Goal: Information Seeking & Learning: Learn about a topic

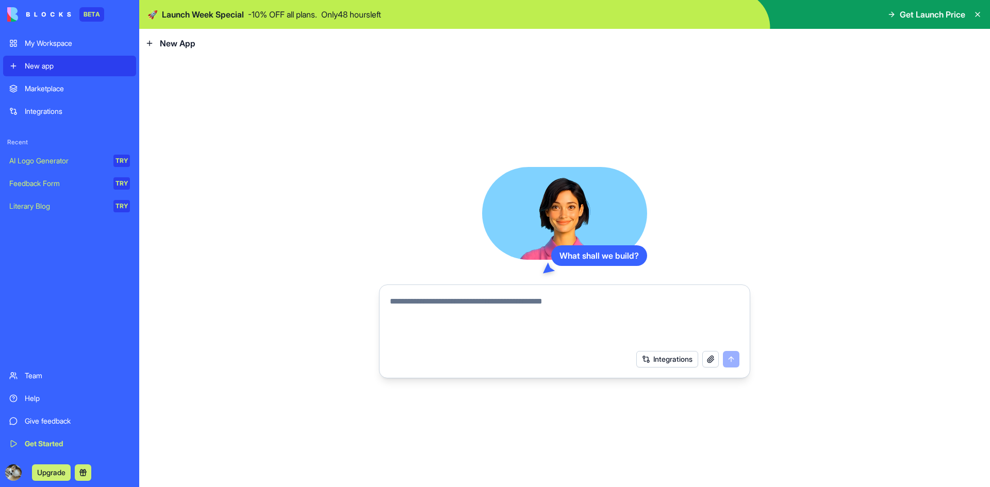
click at [63, 98] on link "Marketplace" at bounding box center [69, 88] width 133 height 21
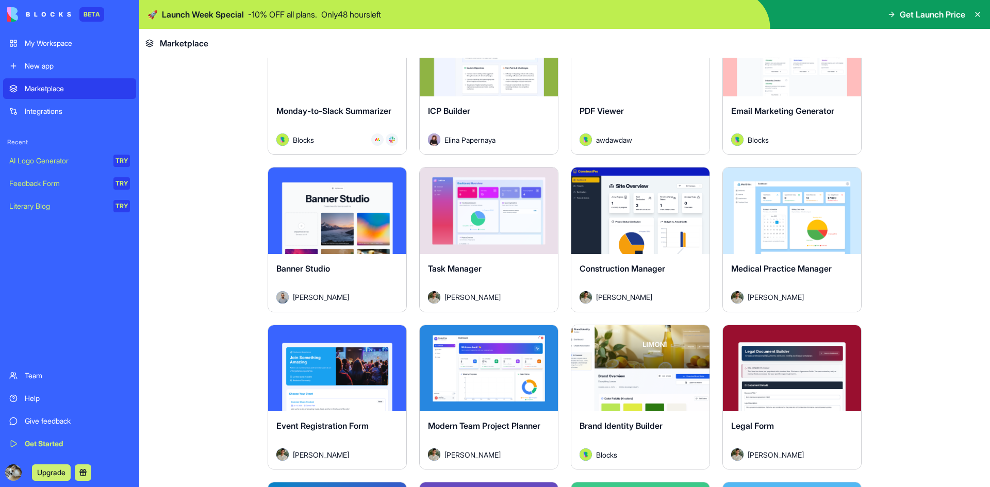
scroll to position [1675, 0]
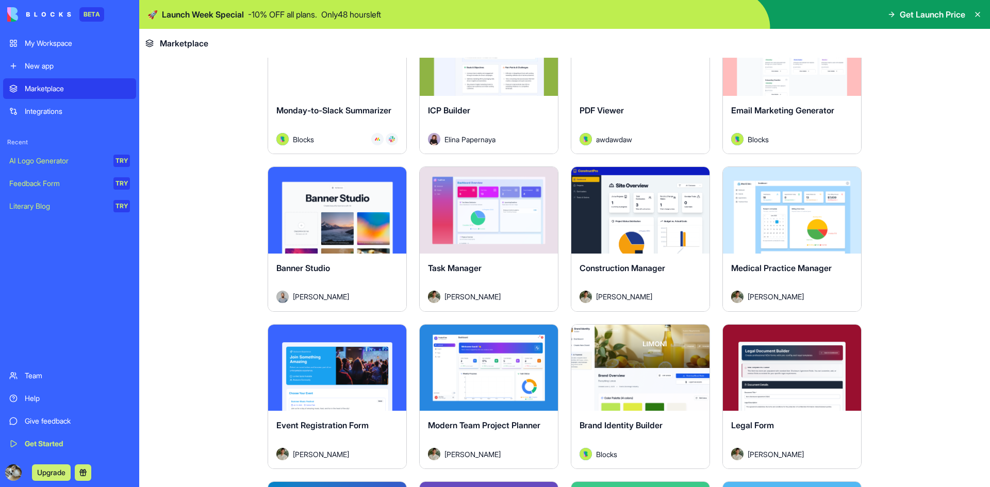
click at [640, 274] on div "Construction Manager" at bounding box center [641, 276] width 122 height 29
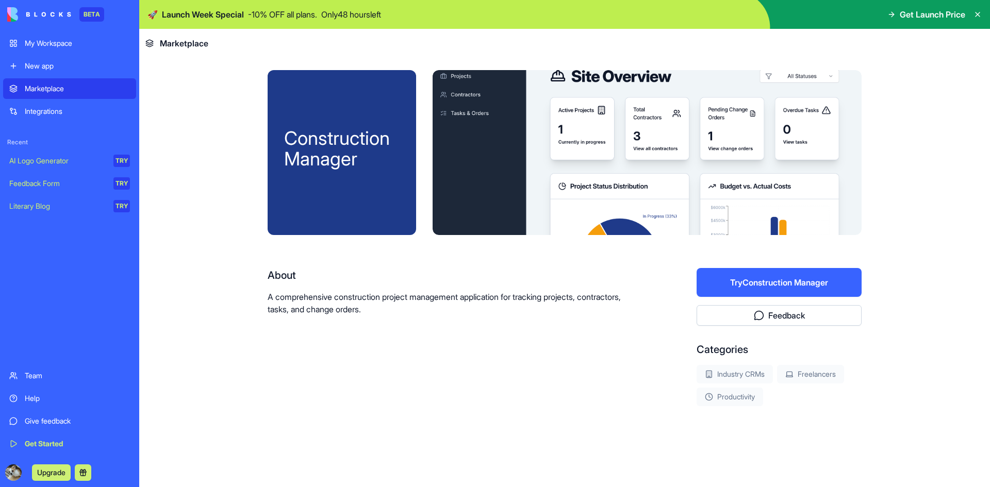
click at [763, 279] on button "Try Construction Manager" at bounding box center [779, 282] width 165 height 29
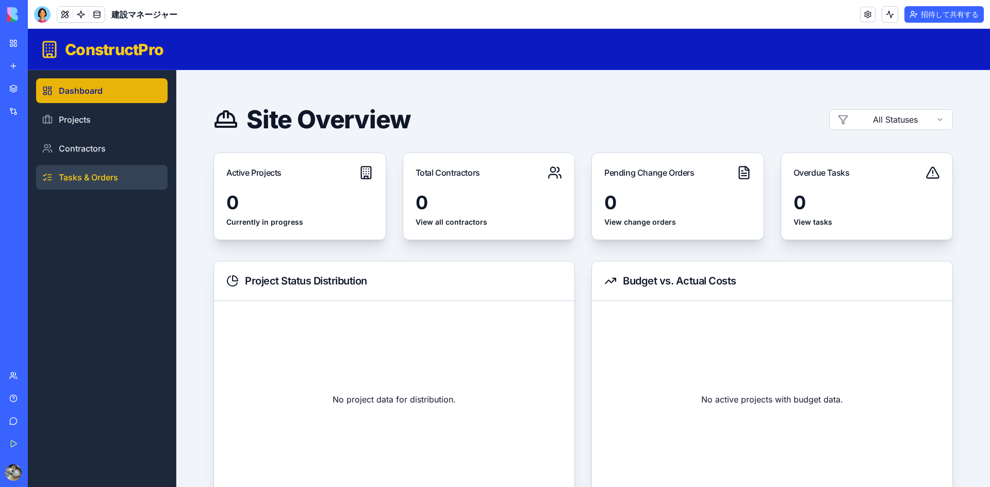
click at [102, 181] on link "Tasks & Orders" at bounding box center [101, 177] width 131 height 25
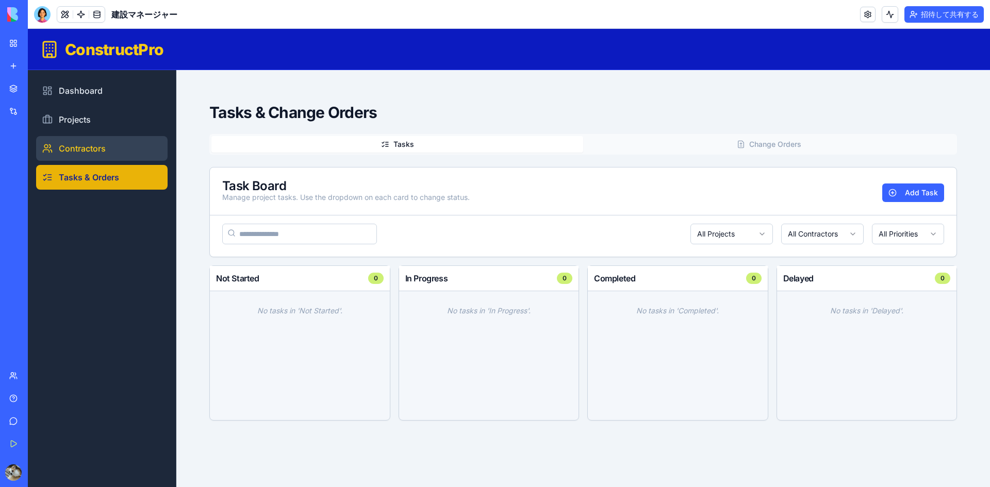
click at [96, 148] on link "Contractors" at bounding box center [101, 148] width 131 height 25
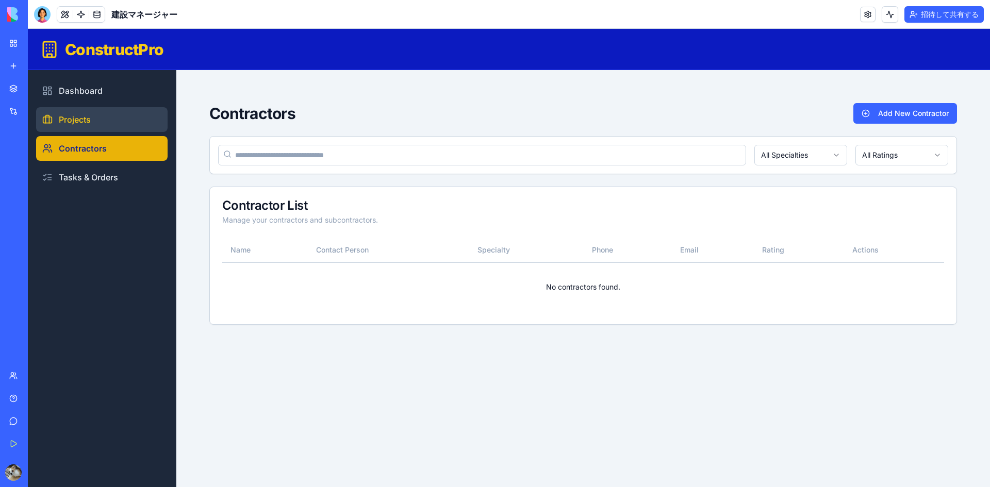
click at [80, 122] on link "Projects" at bounding box center [101, 119] width 131 height 25
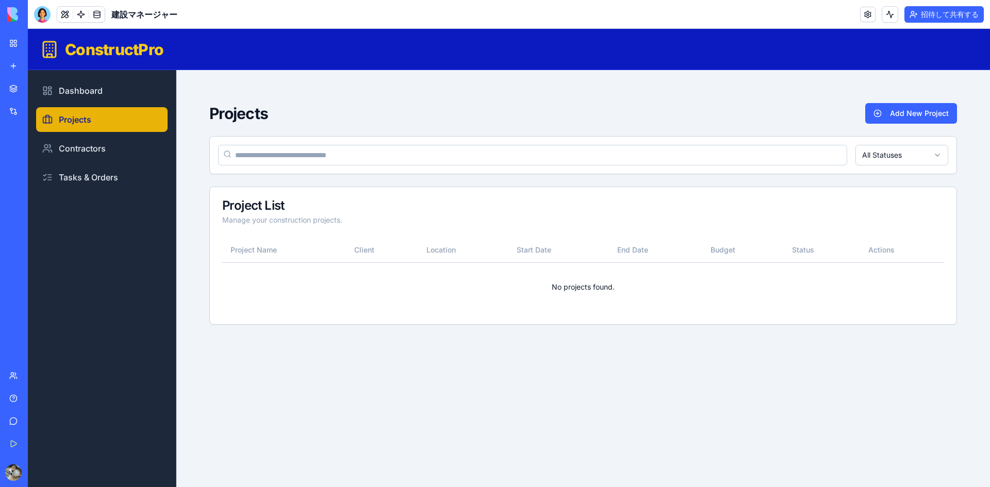
click at [32, 63] on font "新しいアプリ" at bounding box center [46, 65] width 43 height 9
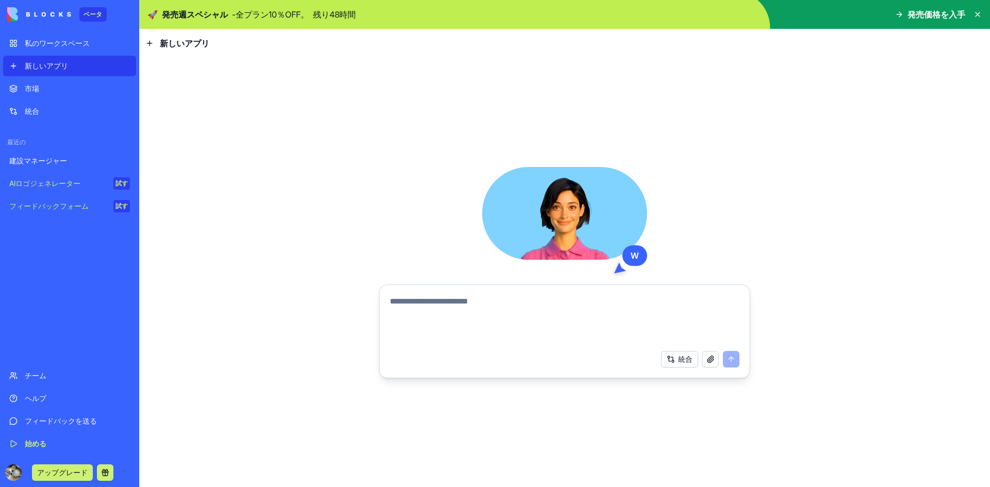
click at [677, 360] on button "統合" at bounding box center [679, 359] width 37 height 16
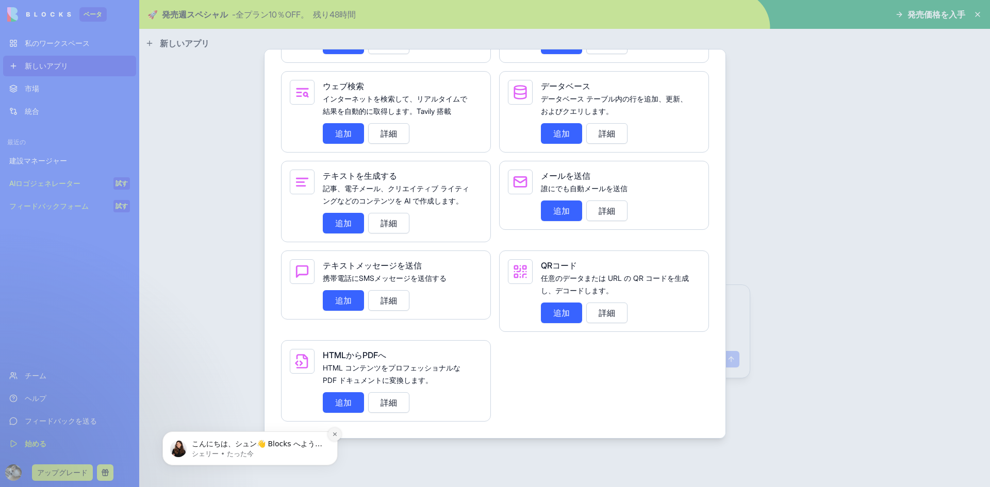
click at [334, 436] on icon "通知を閉じる" at bounding box center [335, 435] width 6 height 6
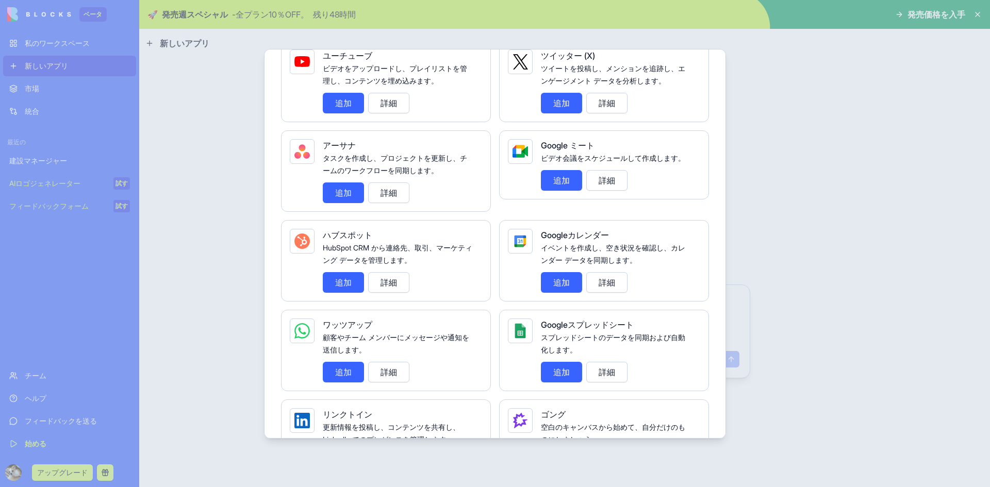
scroll to position [276, 0]
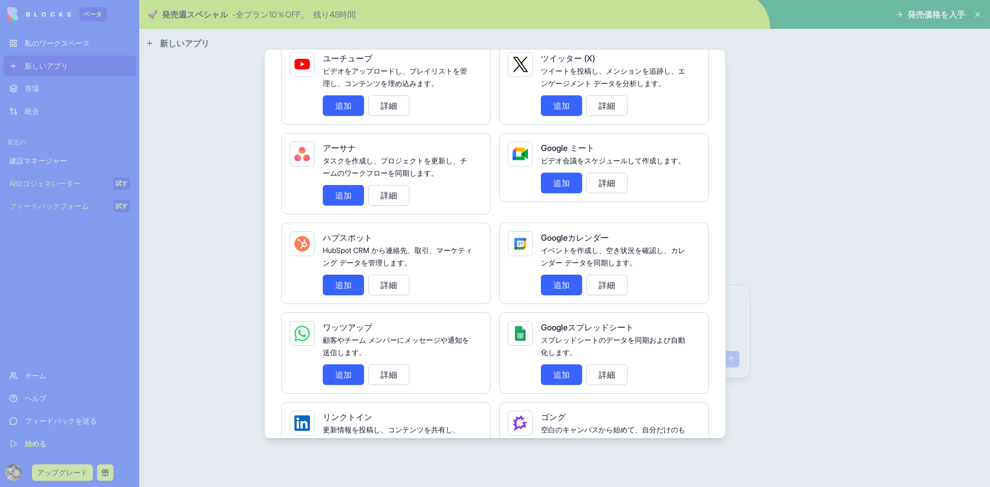
click at [210, 197] on div at bounding box center [495, 243] width 990 height 487
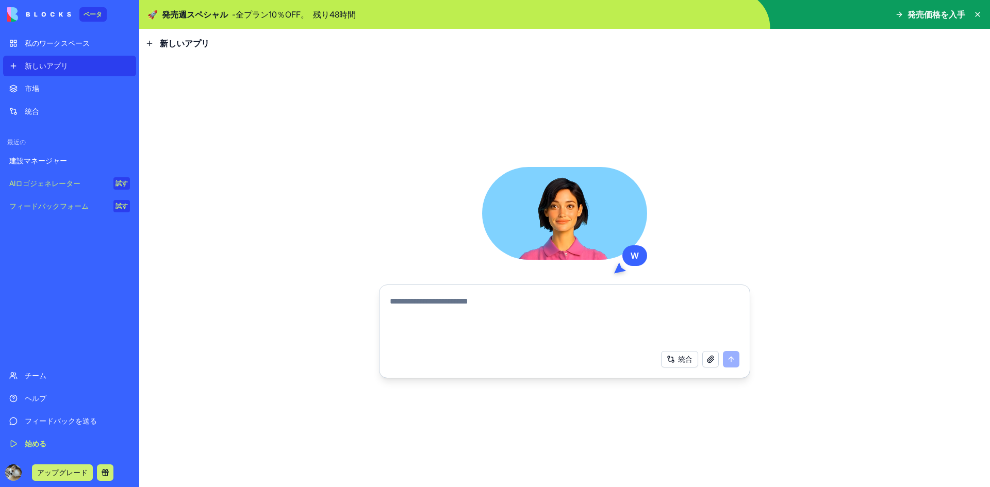
click at [82, 203] on font "フィードバックフォーム" at bounding box center [48, 206] width 79 height 9
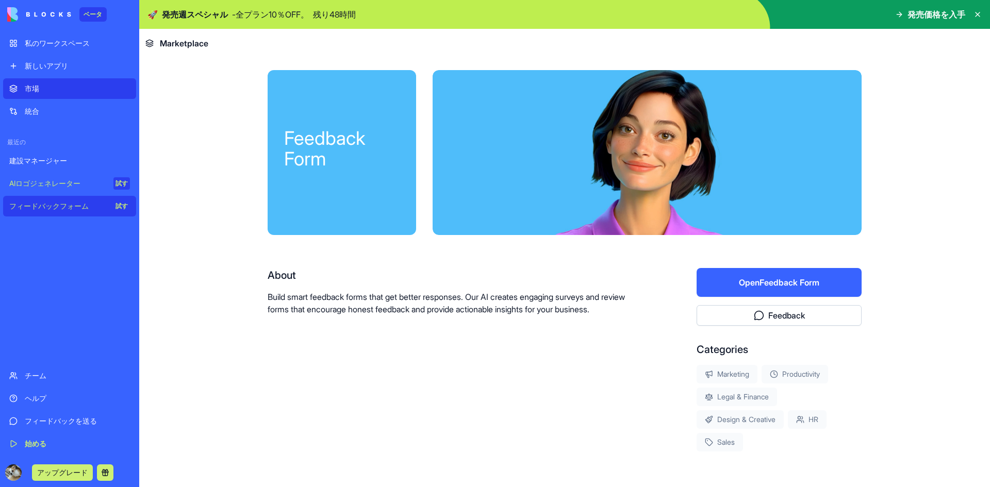
click at [118, 206] on font "試す" at bounding box center [121, 206] width 12 height 8
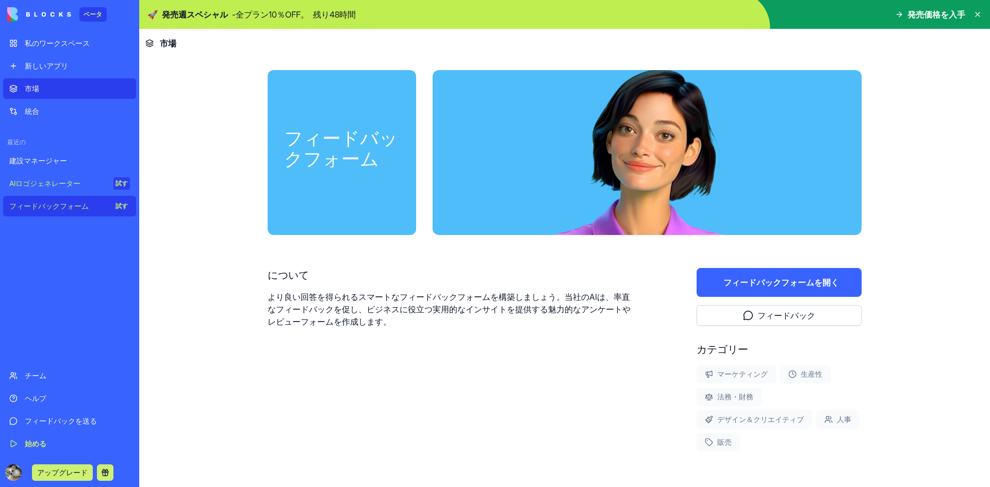
click at [40, 85] on div "市場" at bounding box center [77, 89] width 105 height 10
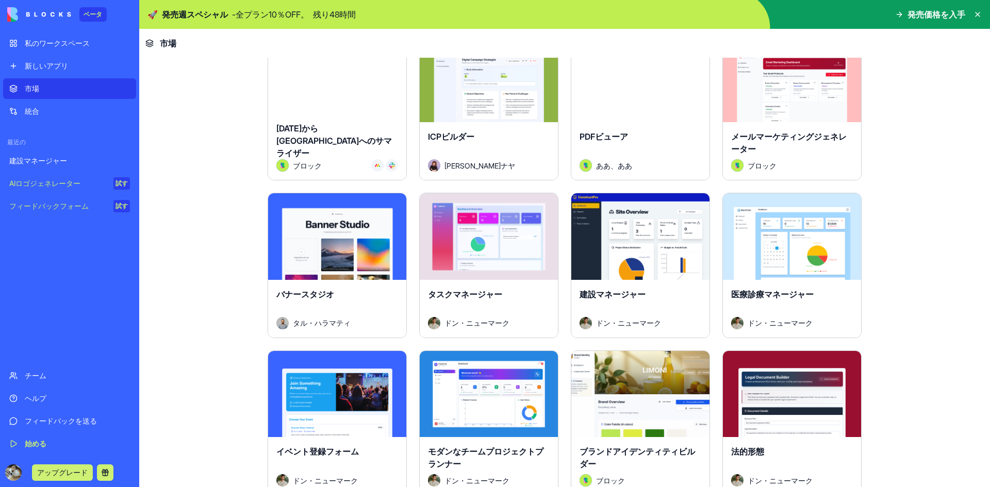
scroll to position [1676, 0]
click at [468, 275] on div "探検する" at bounding box center [489, 236] width 138 height 87
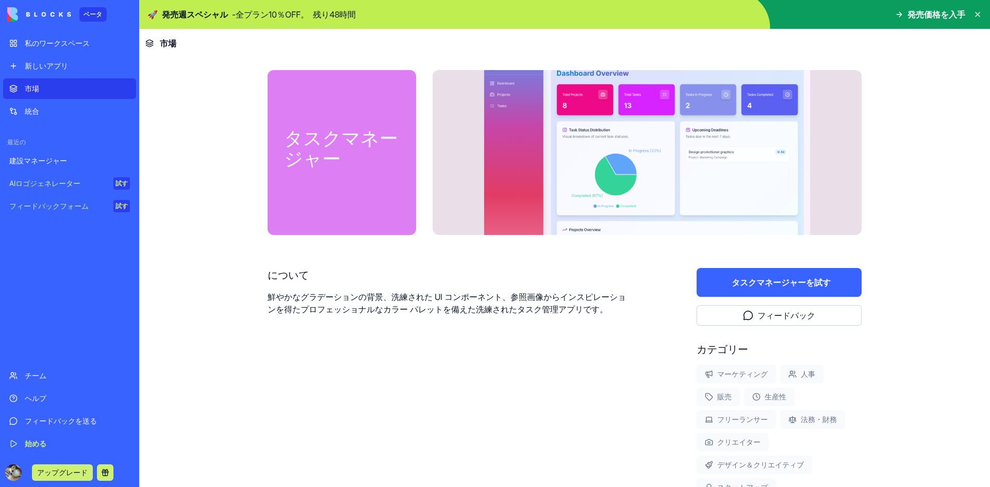
scroll to position [88, 0]
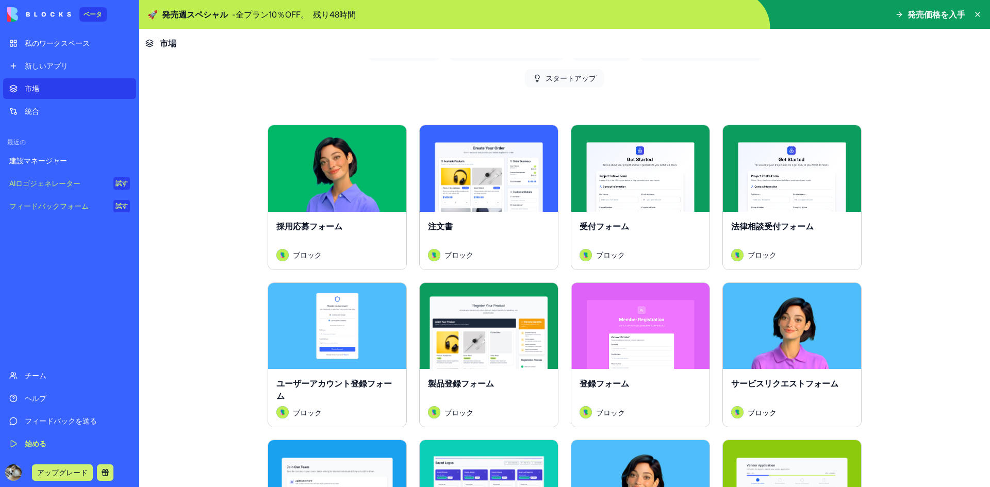
scroll to position [168, 0]
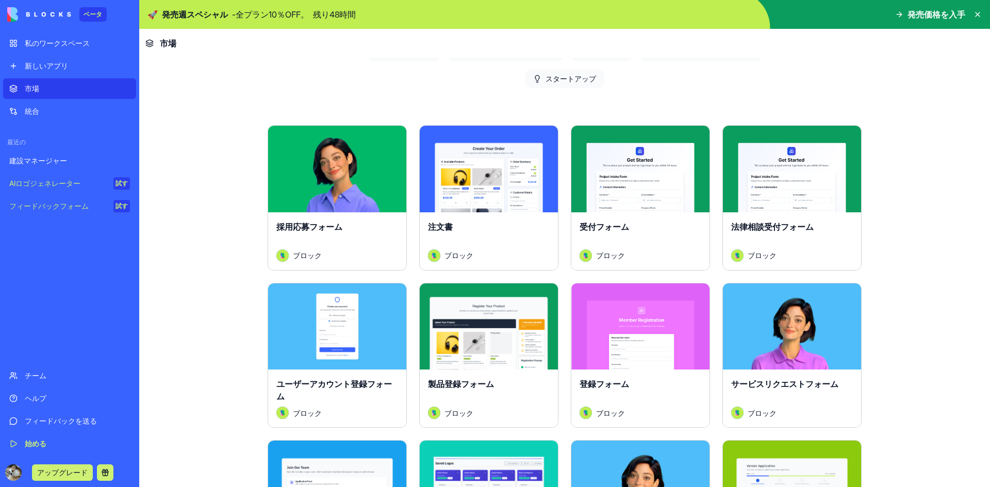
click at [51, 38] on link "私のワークスペース" at bounding box center [69, 43] width 133 height 21
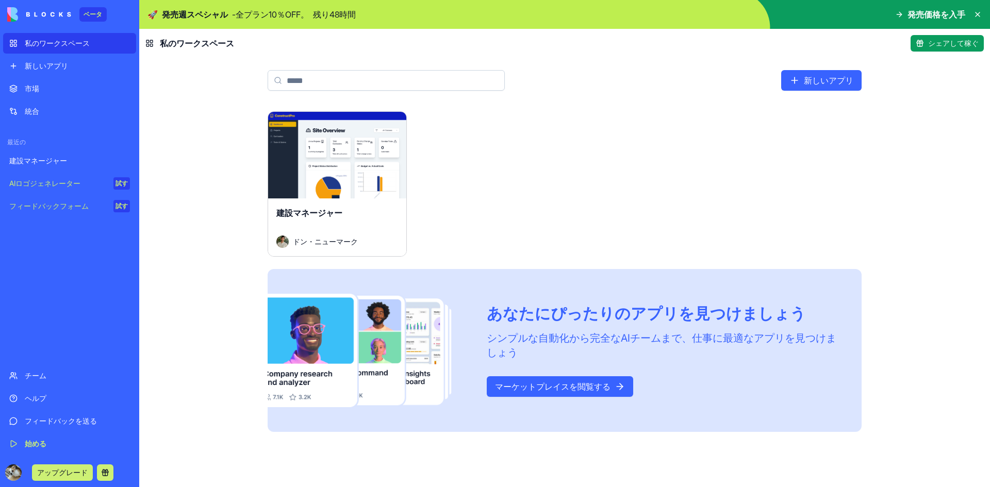
click at [342, 78] on input at bounding box center [386, 80] width 237 height 21
click at [37, 109] on font "統合" at bounding box center [32, 111] width 14 height 9
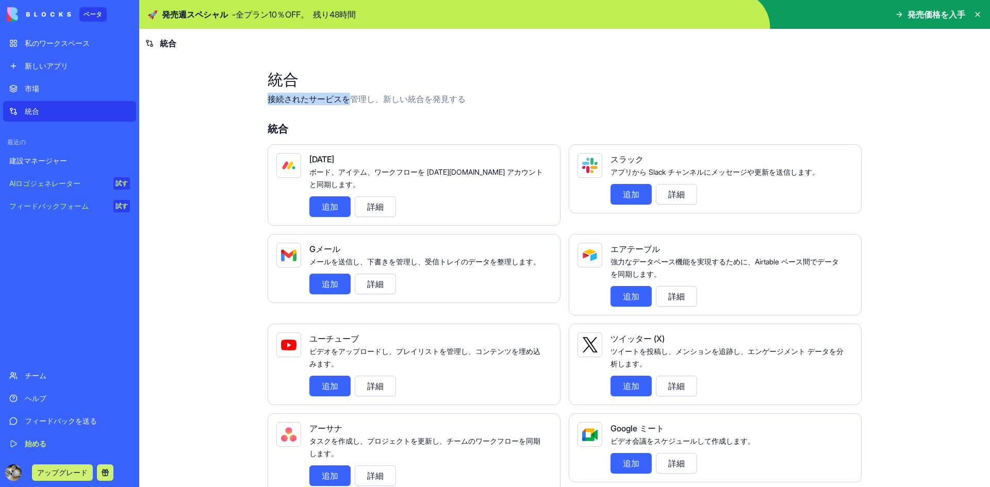
drag, startPoint x: 264, startPoint y: 101, endPoint x: 352, endPoint y: 96, distance: 87.3
click at [352, 96] on font "接続されたサービスを管理し、新しい統合を発見する" at bounding box center [367, 99] width 198 height 10
click at [414, 99] on font "接続されたサービスを管理し、新しい統合を発見する" at bounding box center [367, 99] width 198 height 10
click at [53, 61] on font "新しいアプリ" at bounding box center [46, 65] width 43 height 9
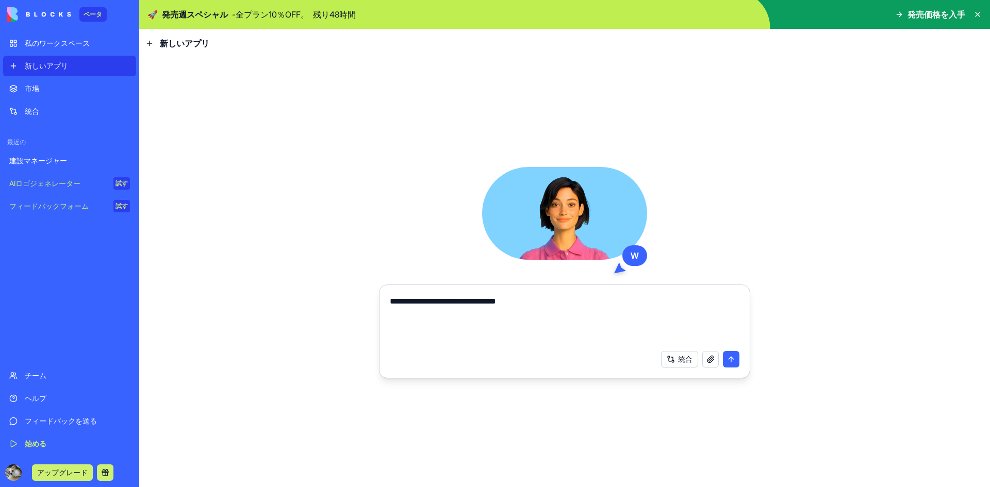
type textarea "**********"
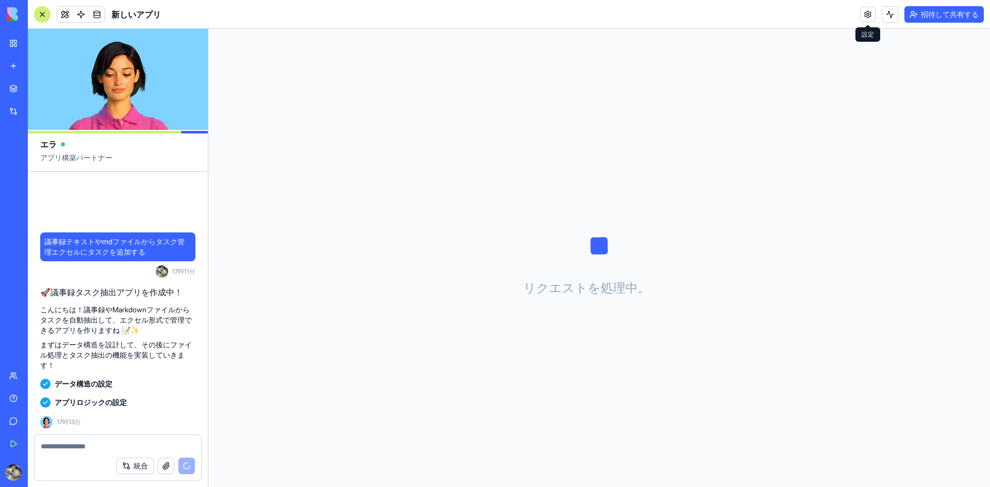
click at [864, 11] on link at bounding box center [867, 14] width 15 height 15
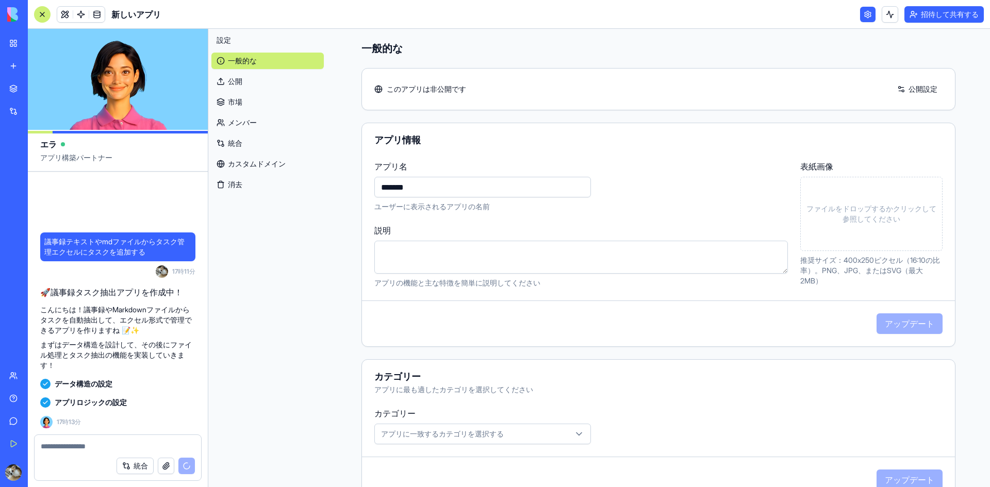
click at [309, 252] on div "設定 一般的な 公開 市場 メンバー 統合 カスタムドメイン 消去" at bounding box center [267, 258] width 119 height 458
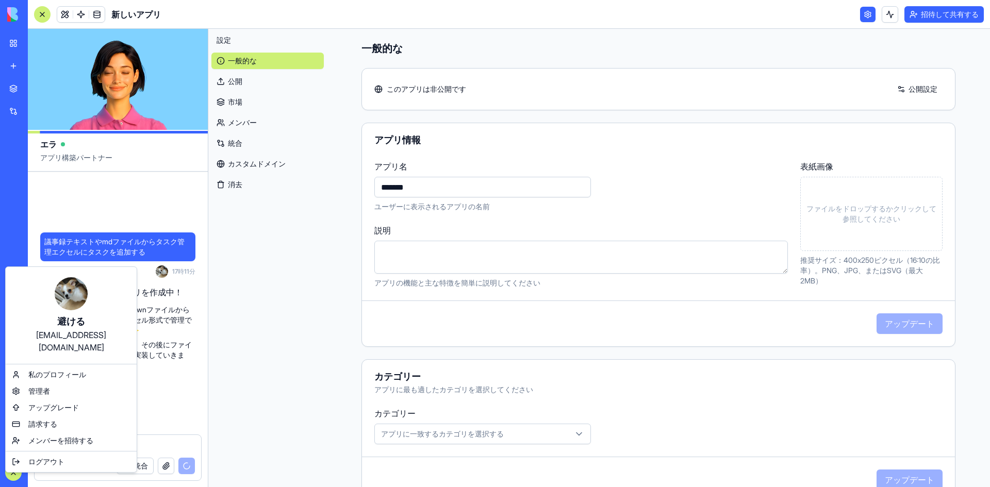
click at [13, 472] on html "ベータ 私のワークスペース 新しいアプリ 市場 統合 最近の 建設マネージャー 新しいアプリ AIロゴジェネレーター 試す チーム ヘルプ フィードバックを送…" at bounding box center [495, 243] width 990 height 487
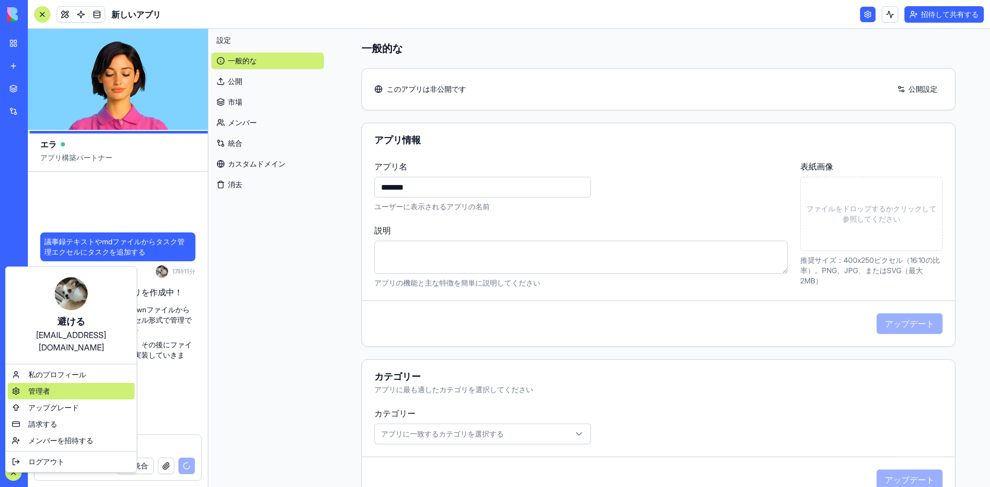
click at [56, 383] on div "管理者" at bounding box center [71, 391] width 127 height 16
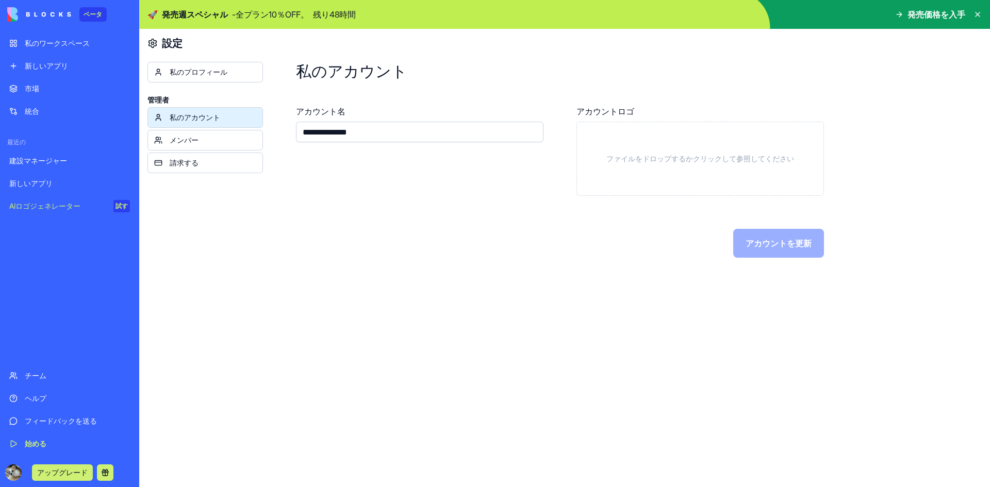
click at [199, 74] on font "私のプロフィール" at bounding box center [199, 72] width 58 height 9
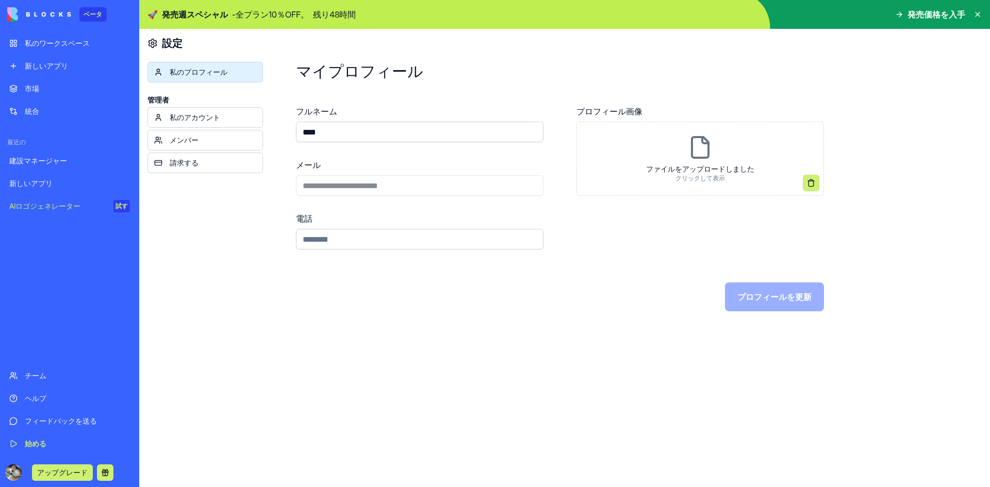
scroll to position [33, 0]
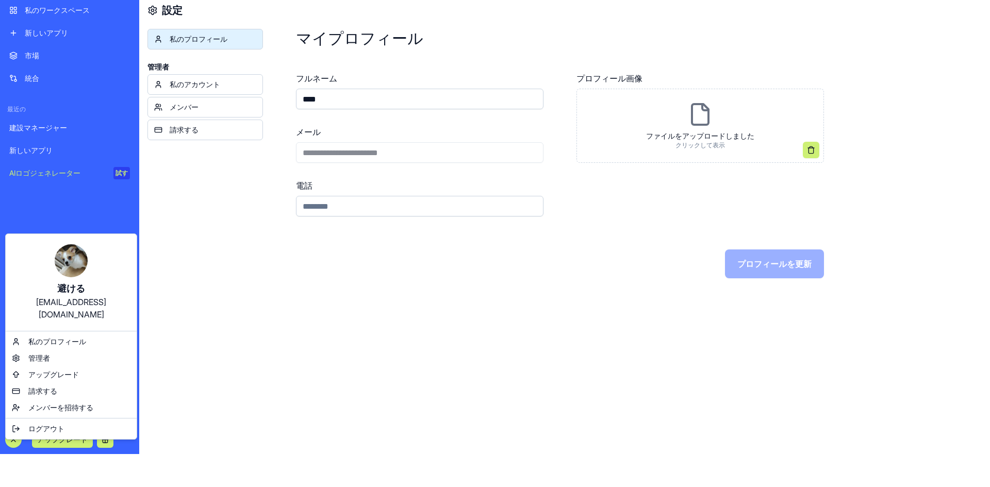
click at [215, 278] on html "**********" at bounding box center [495, 210] width 990 height 487
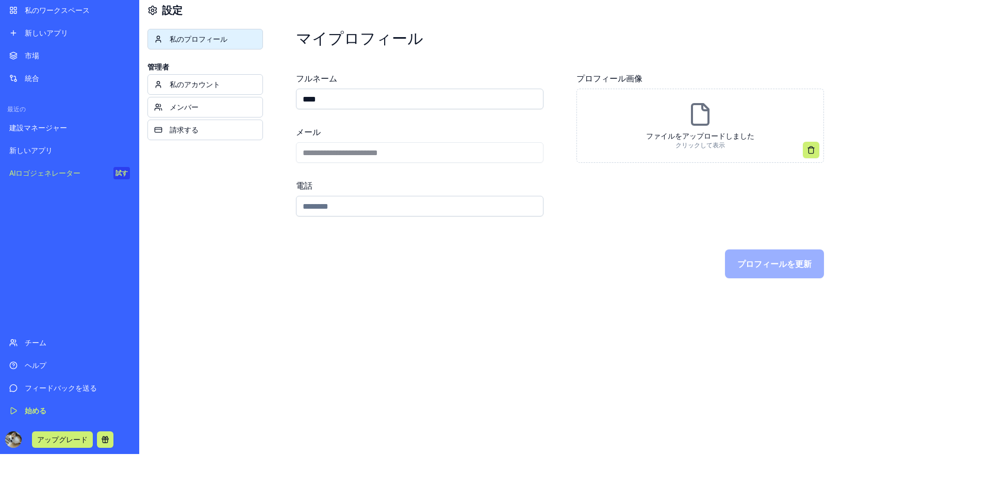
scroll to position [0, 0]
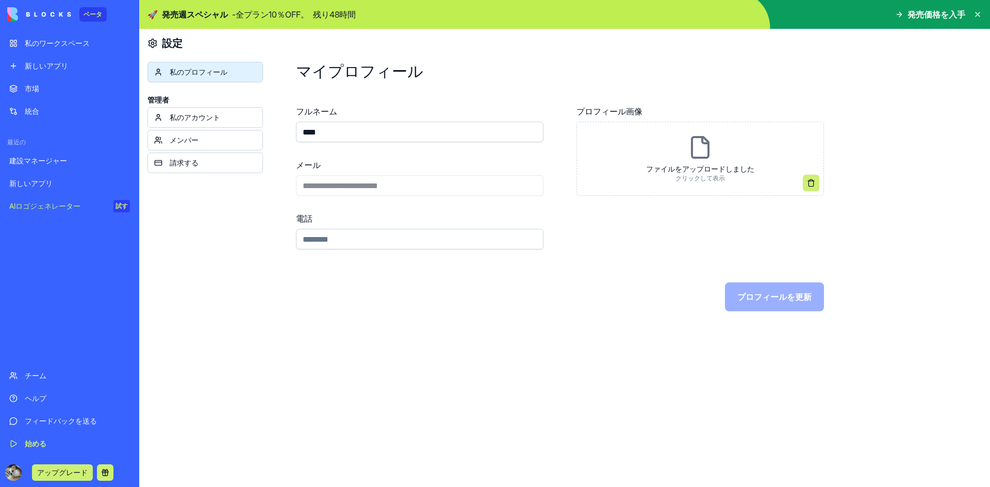
click at [44, 46] on font "私のワークスペース" at bounding box center [57, 43] width 65 height 9
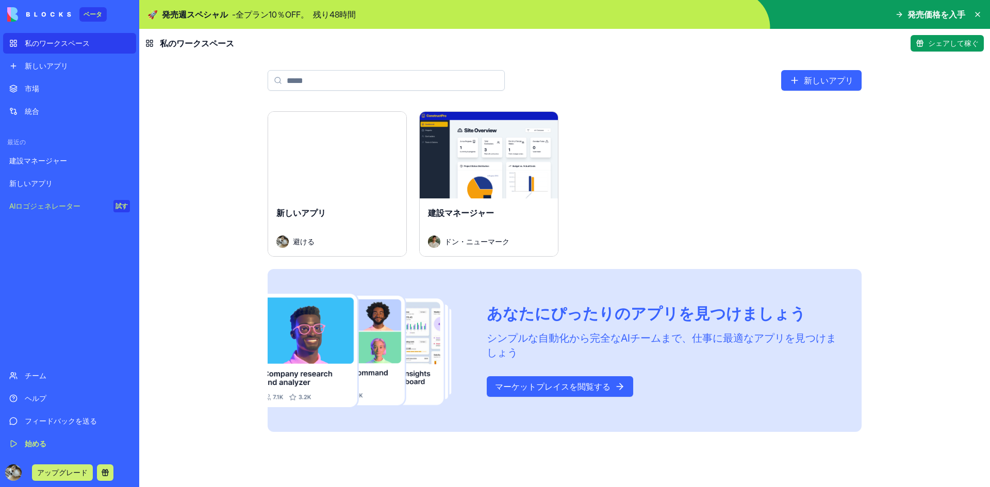
click at [55, 183] on div "新しいアプリ" at bounding box center [69, 183] width 121 height 10
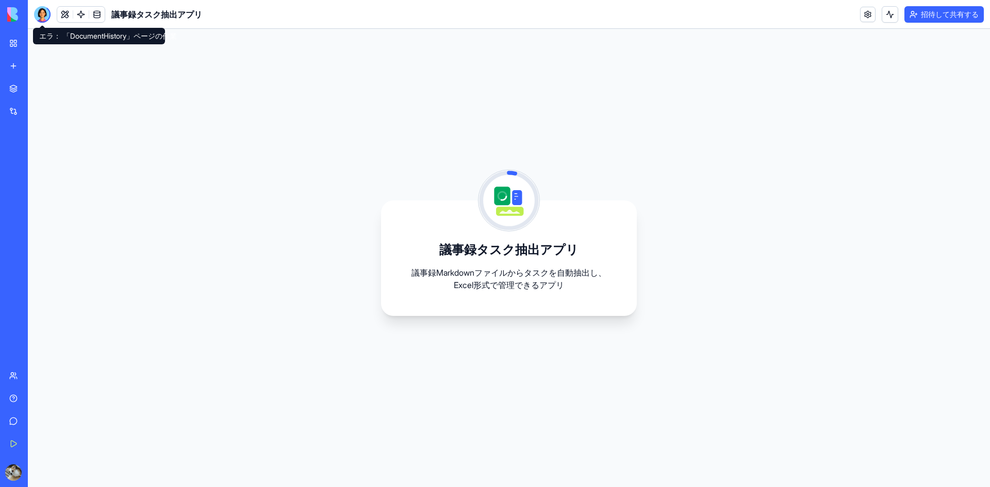
click at [37, 18] on div at bounding box center [42, 14] width 16 height 16
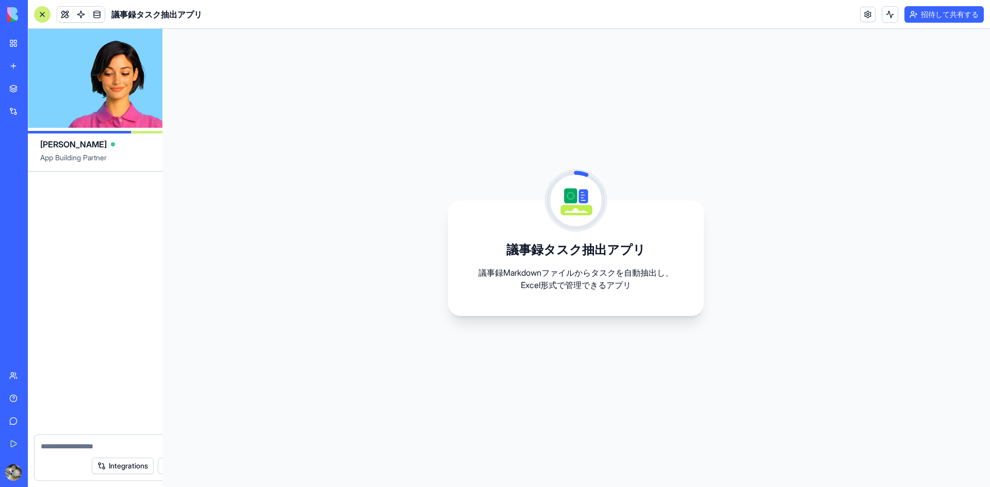
scroll to position [38, 0]
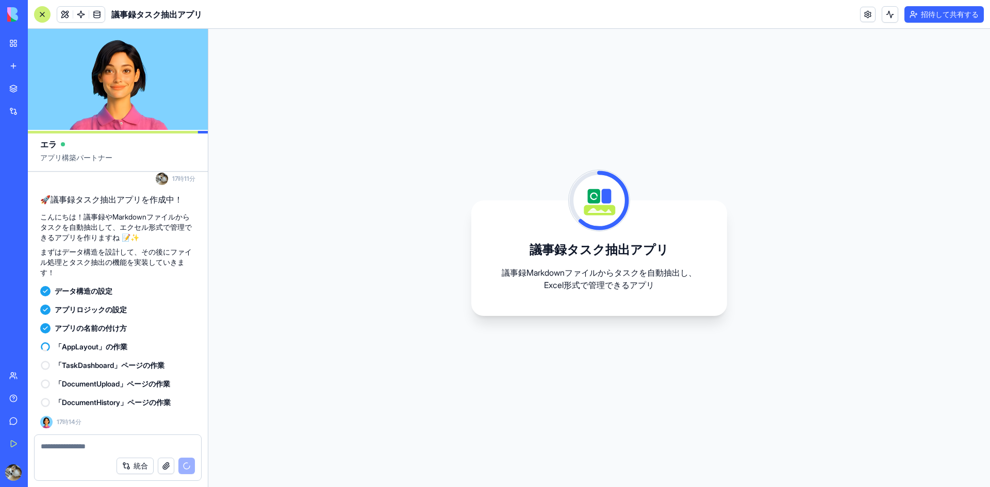
click at [12, 12] on img at bounding box center [39, 14] width 64 height 14
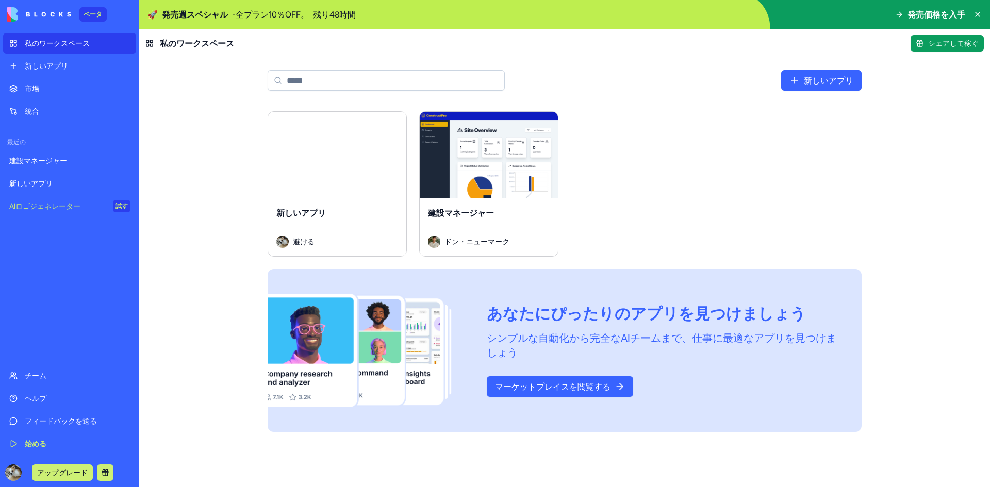
click at [40, 42] on font "私のワークスペース" at bounding box center [57, 43] width 65 height 9
click at [191, 151] on div "打ち上げ 新しいアプリ 避ける 打ち上げ 建設マネージャー ドン・ニューマーク あなたにぴったりのアプリを見つけましょう シンプルな自動化から完全なAIチーム…" at bounding box center [564, 299] width 851 height 376
click at [978, 17] on icon at bounding box center [977, 14] width 8 height 8
